Goal: Task Accomplishment & Management: Complete application form

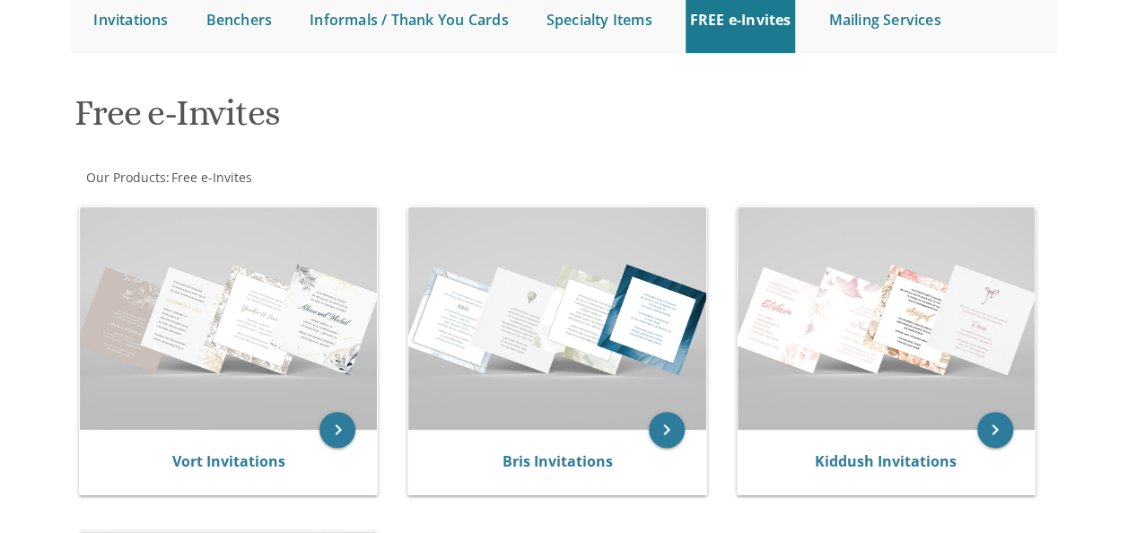
scroll to position [196, 0]
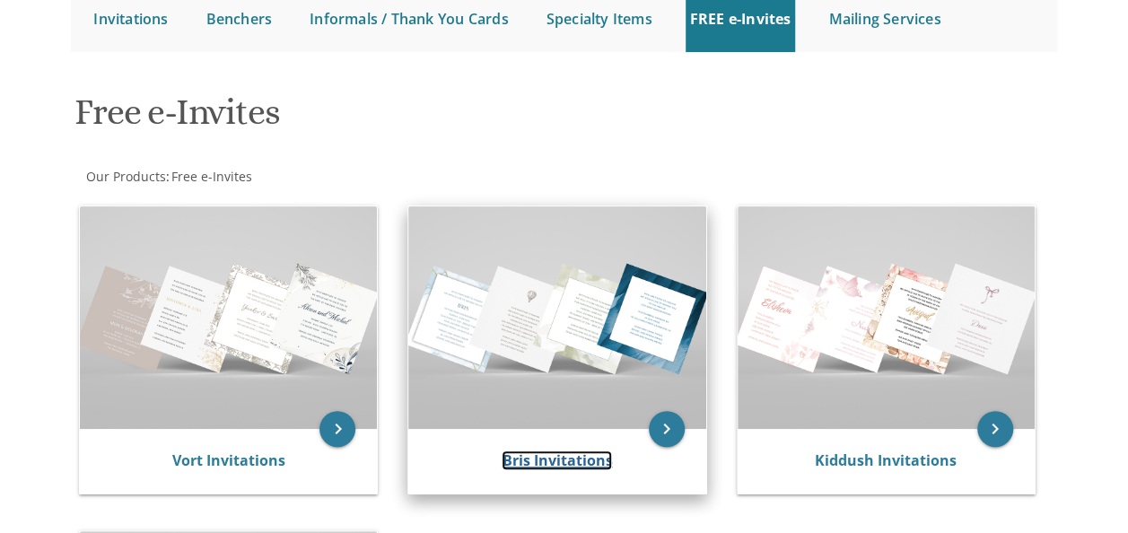
click at [540, 457] on link "Bris Invitations" at bounding box center [557, 461] width 110 height 20
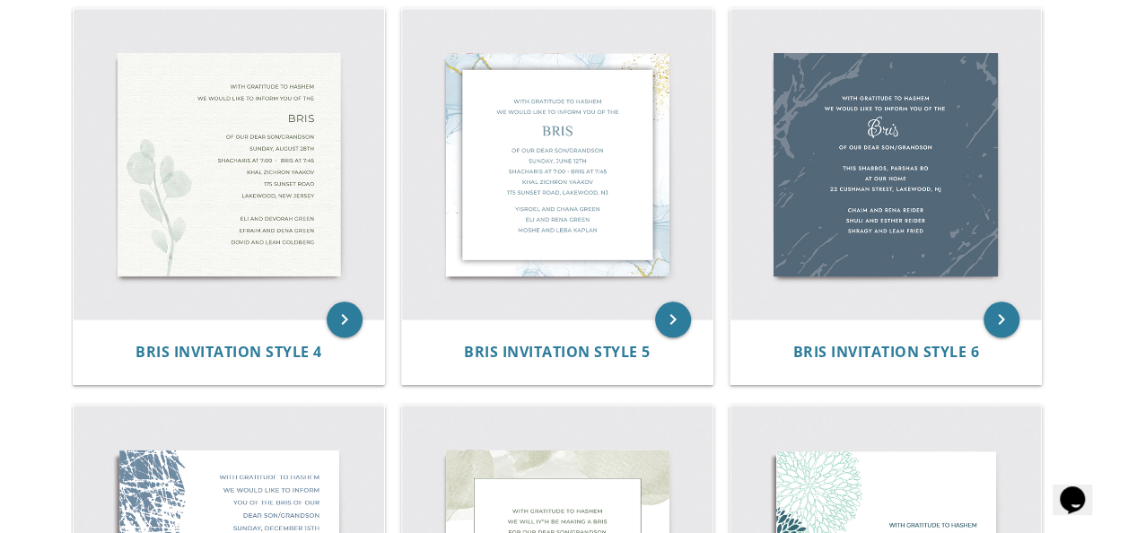
scroll to position [736, 0]
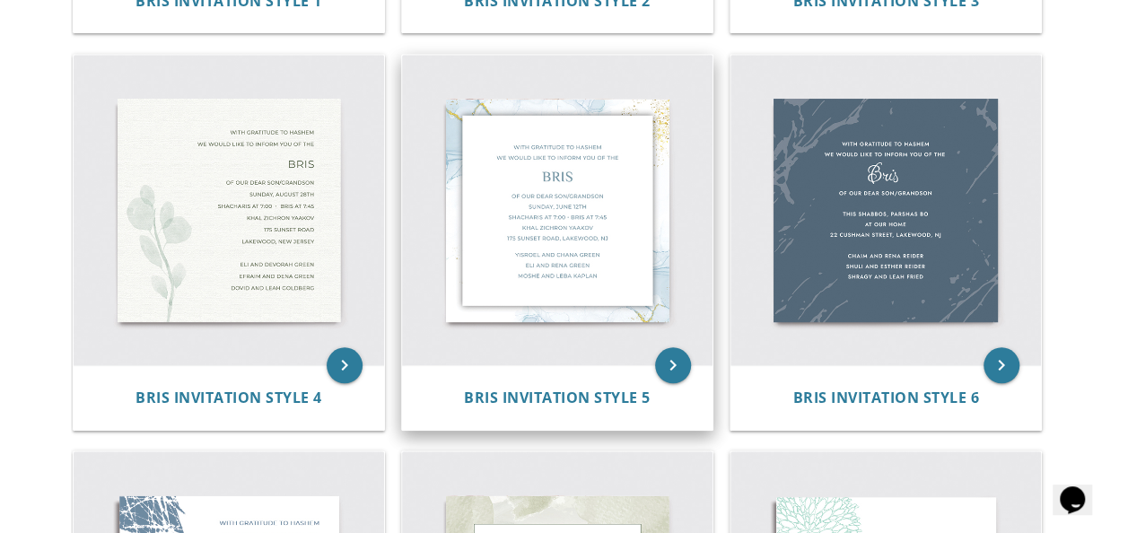
click at [567, 235] on img at bounding box center [557, 210] width 311 height 311
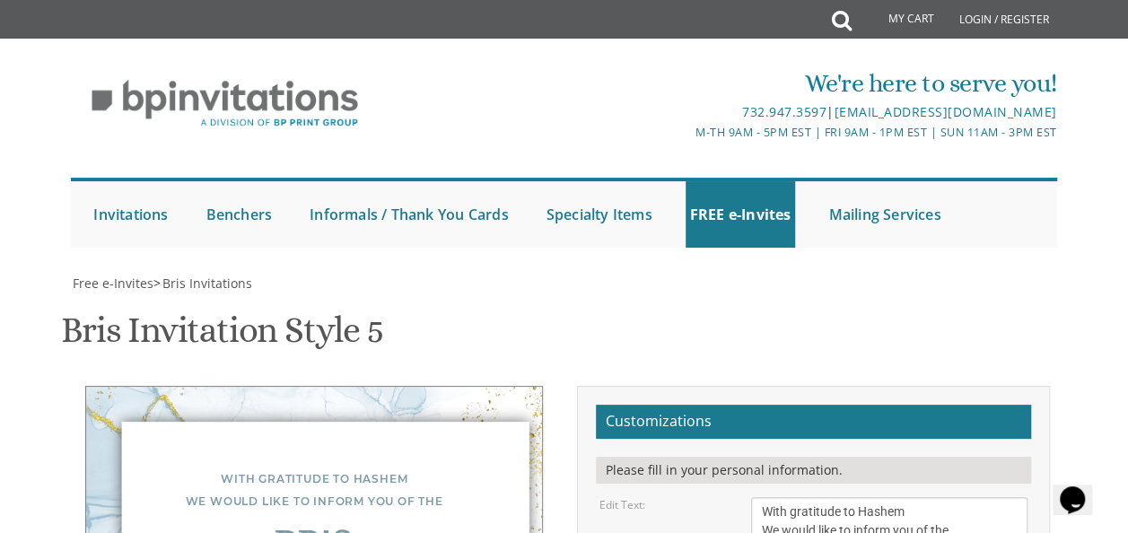
scroll to position [327, 0]
type textarea "Of our dear son/grandson Wednesday, October 8, Shacharis at 7:00 • Bris at 7:45…"
drag, startPoint x: 761, startPoint y: 420, endPoint x: 900, endPoint y: 458, distance: 143.3
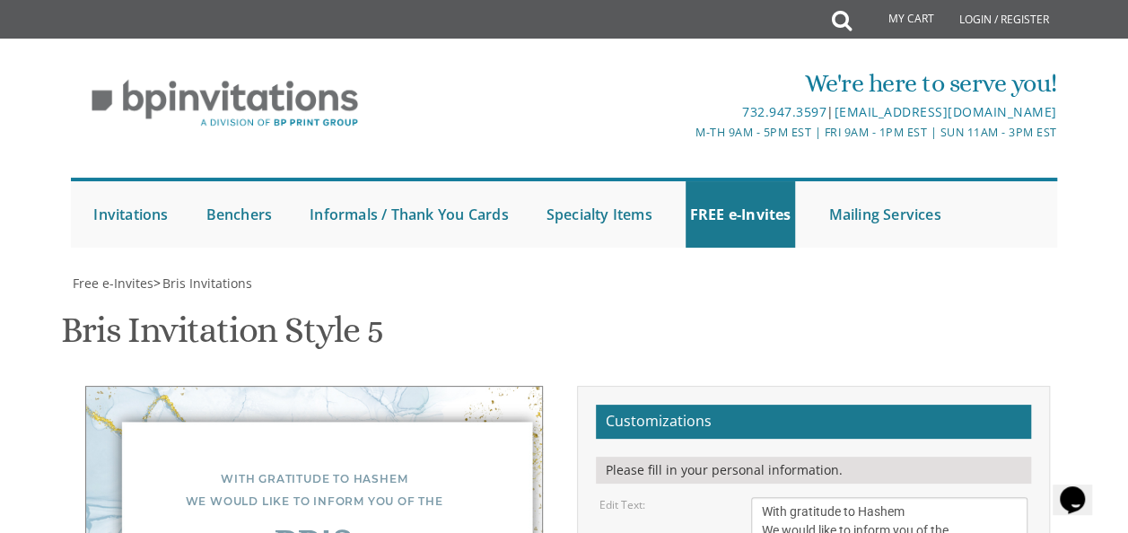
type textarea "Shmuel and Temima Anhang Shlomo Zalman and Yocheved Anhang Rafi and Shira Lipner"
